Goal: Transaction & Acquisition: Purchase product/service

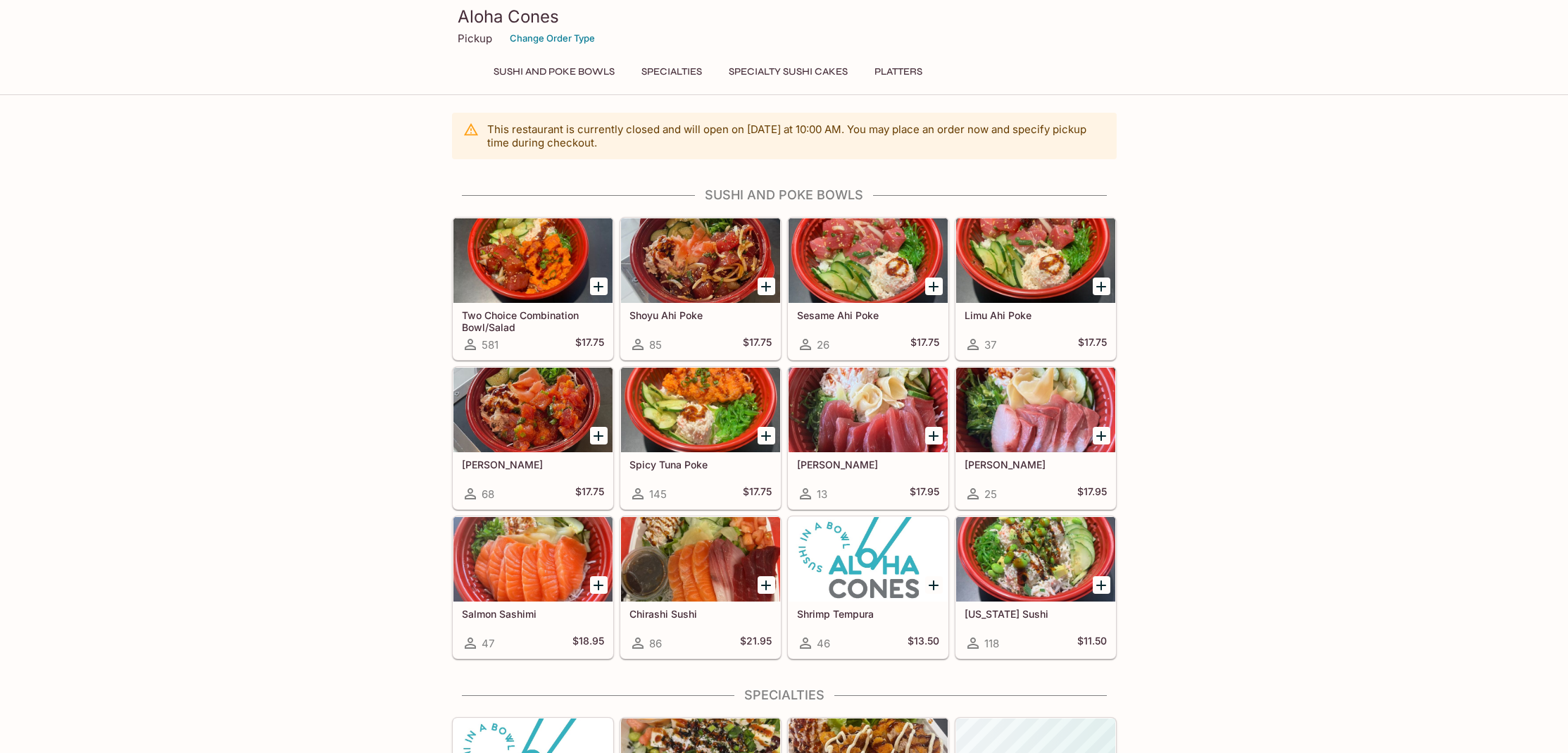
click at [604, 68] on button "Sushi and Poke Bowls" at bounding box center [554, 71] width 136 height 20
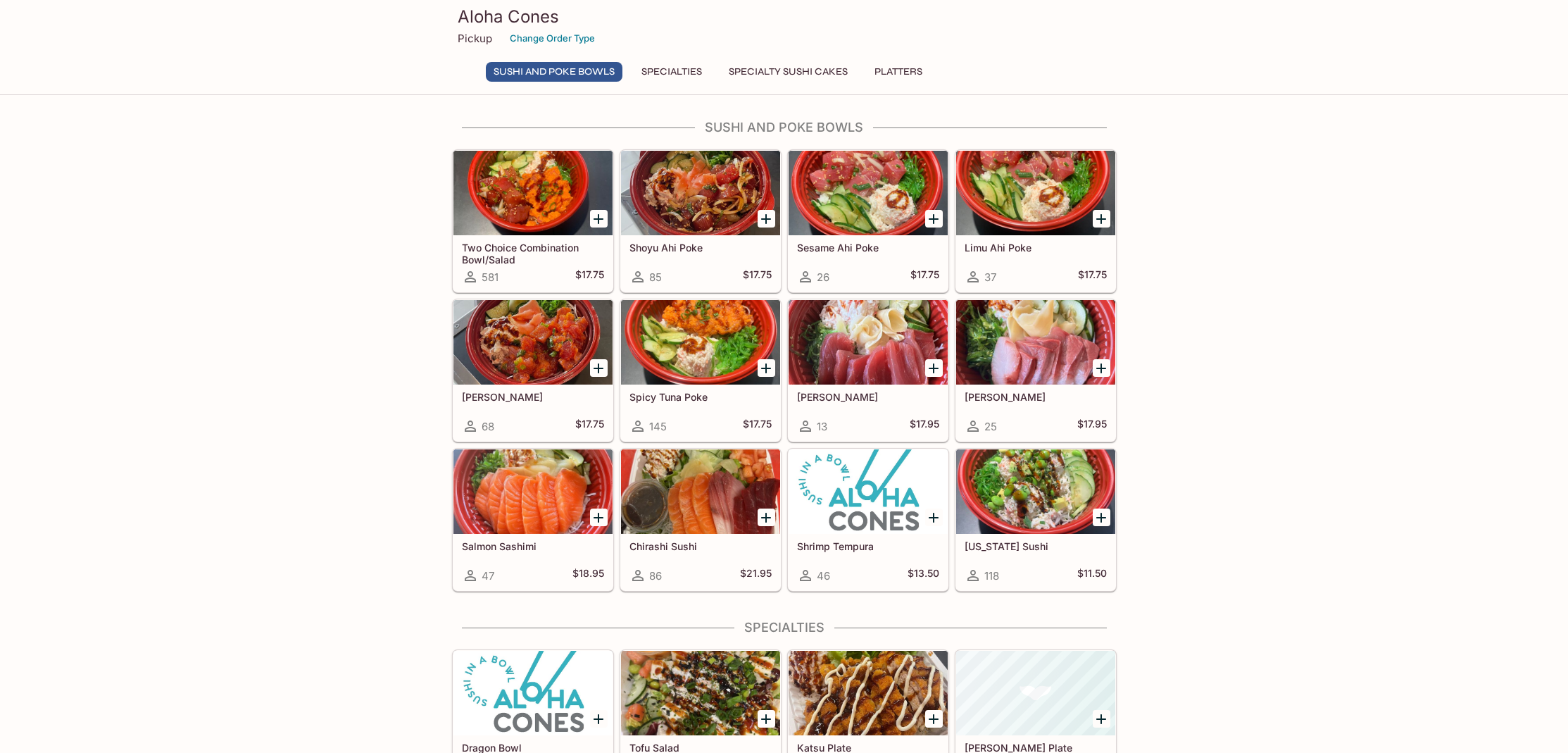
click at [1038, 492] on div at bounding box center [1035, 492] width 159 height 85
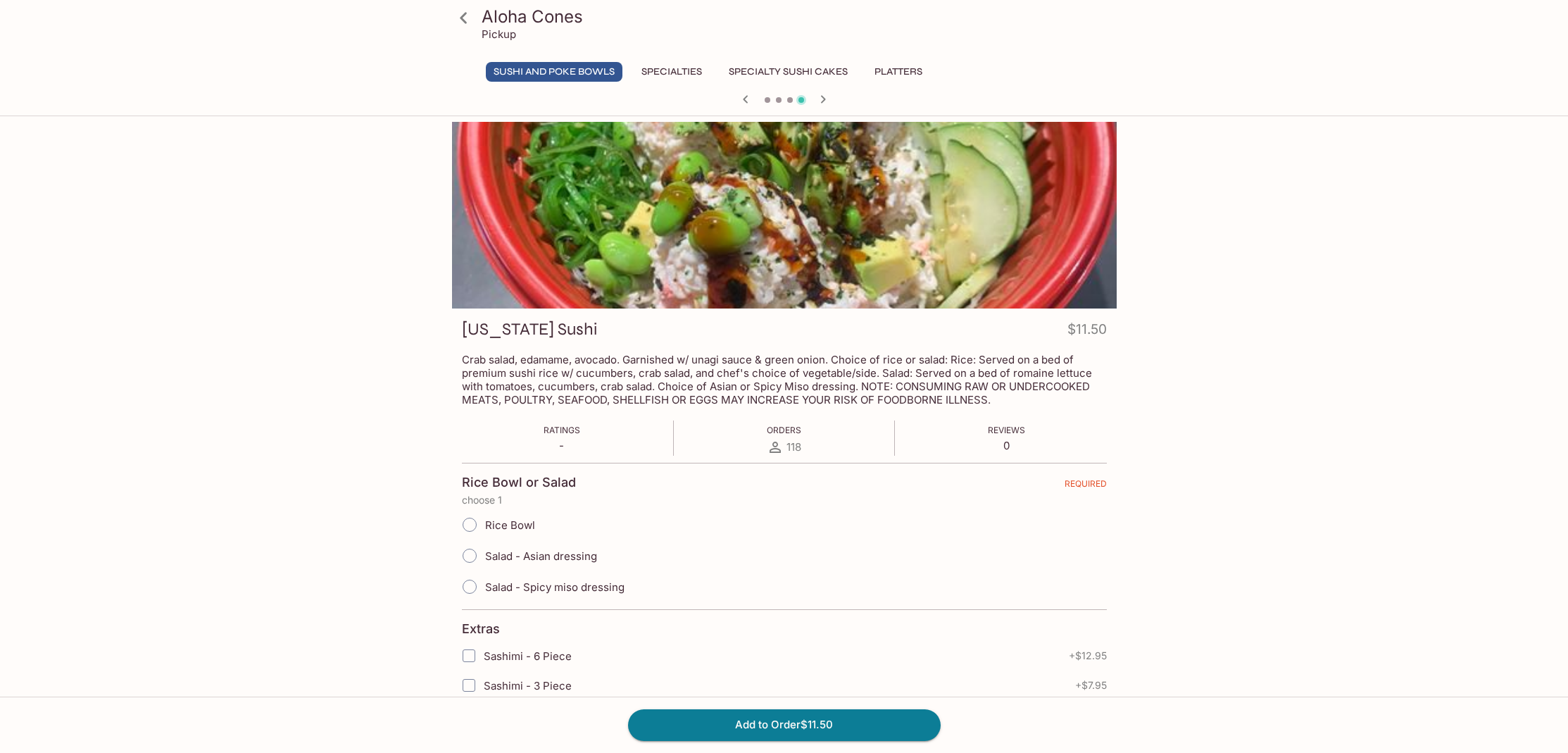
click at [675, 61] on div "Aloha Cones Pickup Sushi and Poke Bowls Specialties Specialty Sushi Cakes Platt…" at bounding box center [785, 55] width 676 height 112
click at [676, 62] on button "Specialties" at bounding box center [672, 71] width 76 height 20
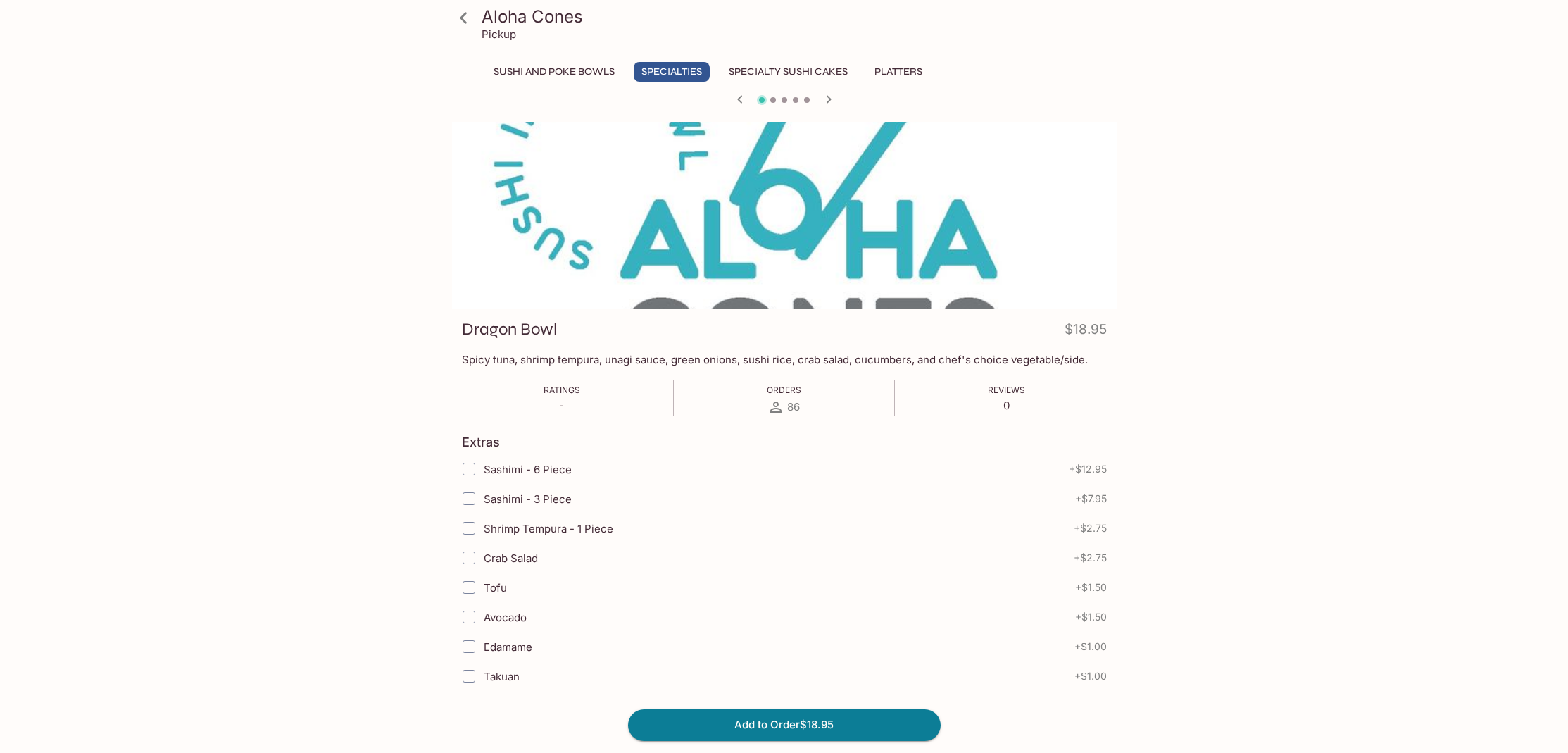
click at [595, 62] on button "Sushi and Poke Bowls" at bounding box center [554, 71] width 136 height 20
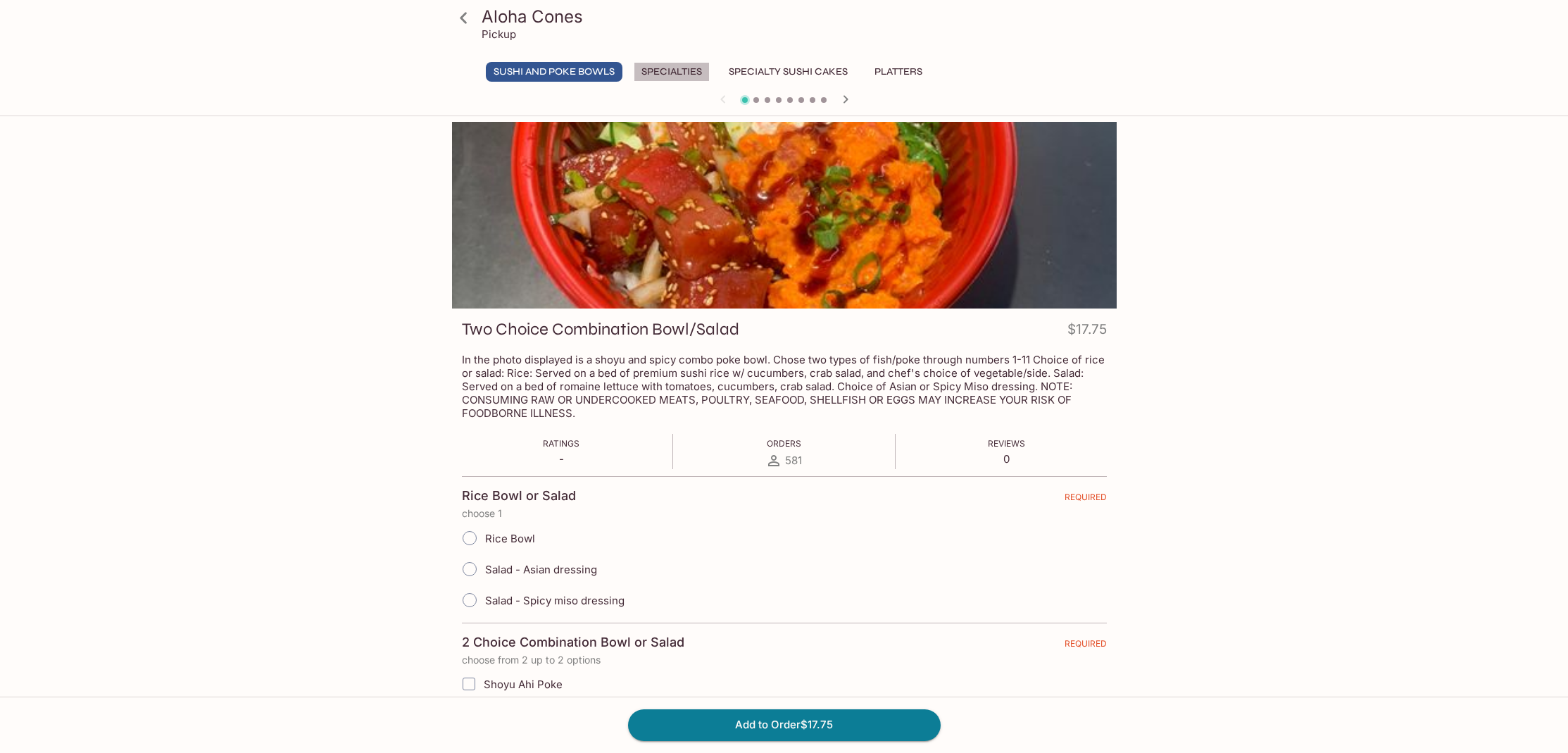
click at [694, 81] on button "Specialties" at bounding box center [672, 71] width 76 height 20
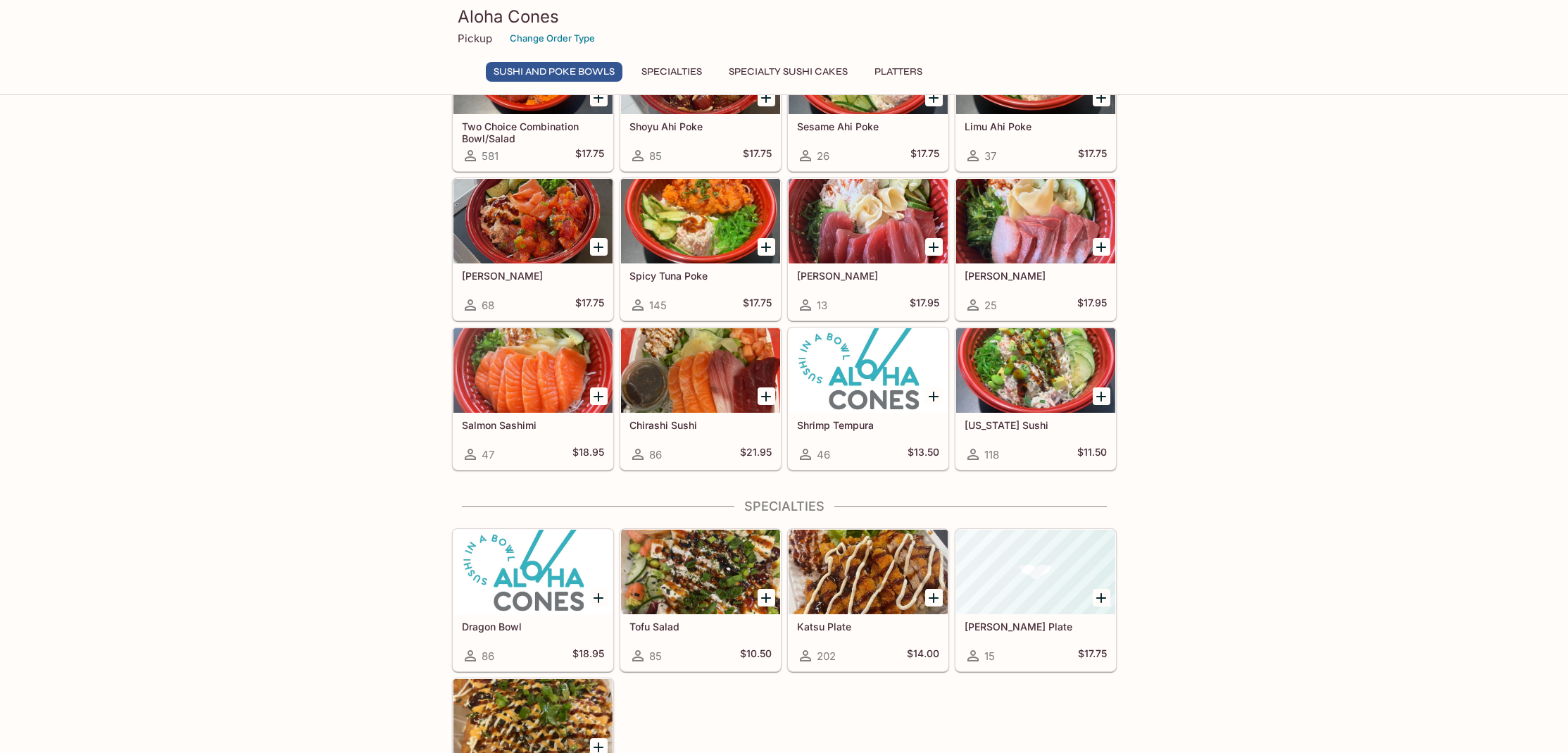
scroll to position [281, 0]
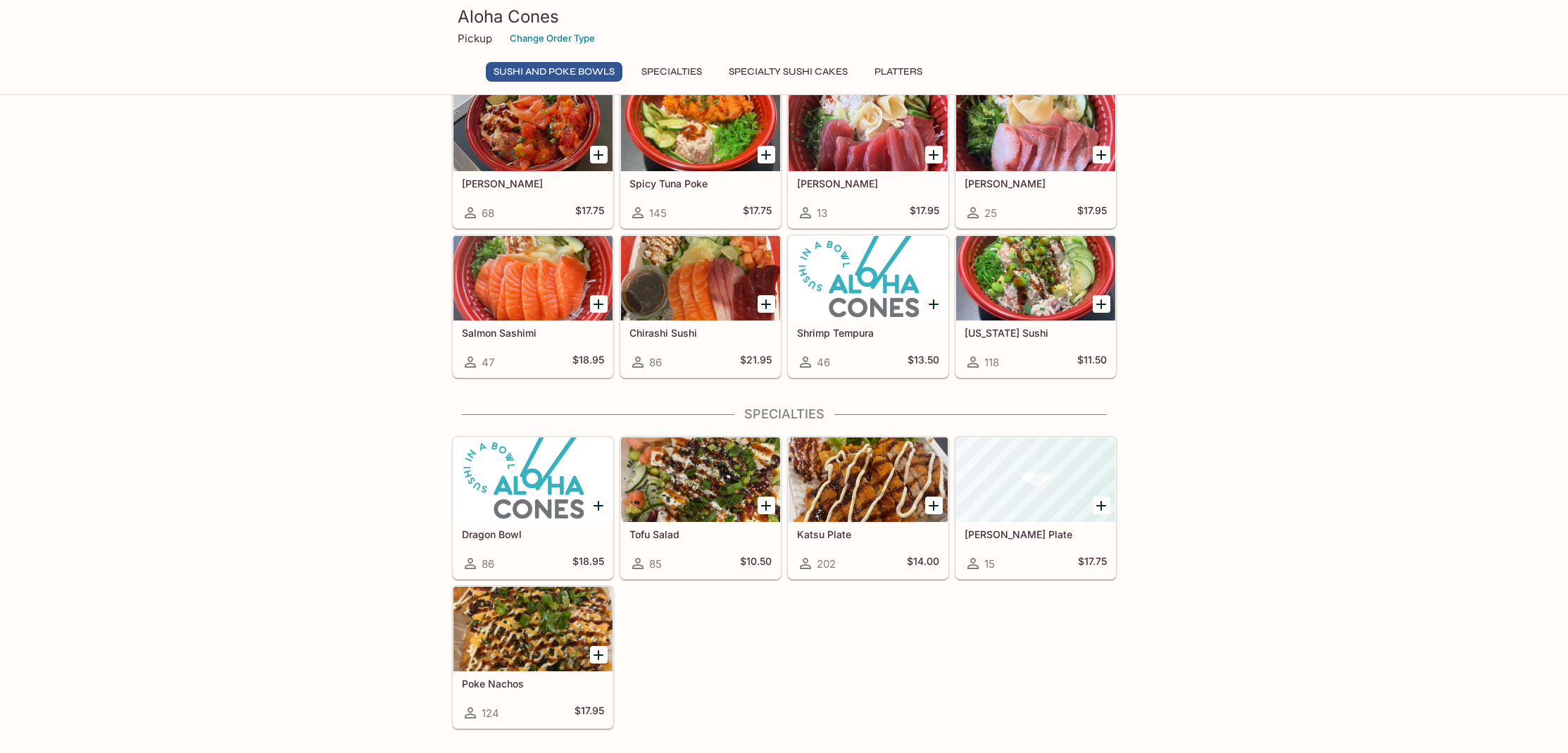
click at [864, 485] on div at bounding box center [868, 480] width 159 height 85
